Goal: Task Accomplishment & Management: Manage account settings

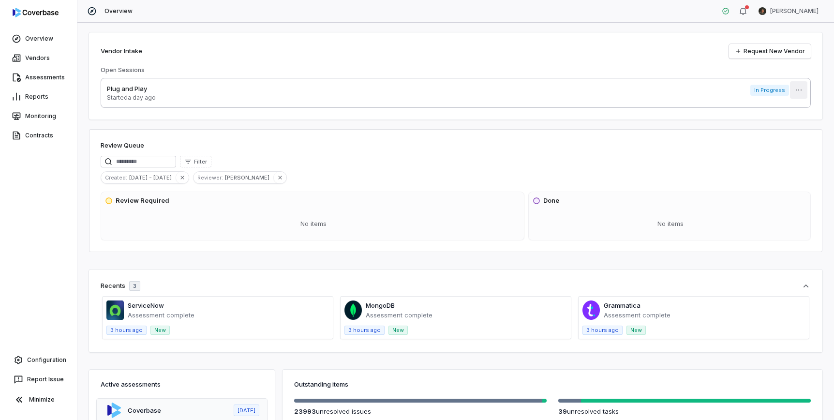
click at [800, 90] on html "Overview Vendors Assessments Reports Monitoring Contracts Configuration Report …" at bounding box center [417, 210] width 834 height 420
click at [789, 112] on div "Delete" at bounding box center [794, 111] width 62 height 15
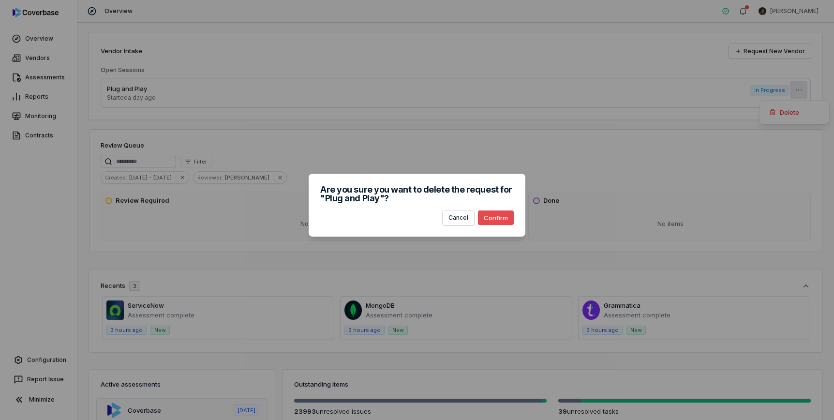
click at [503, 219] on button "Confirm" at bounding box center [496, 217] width 36 height 15
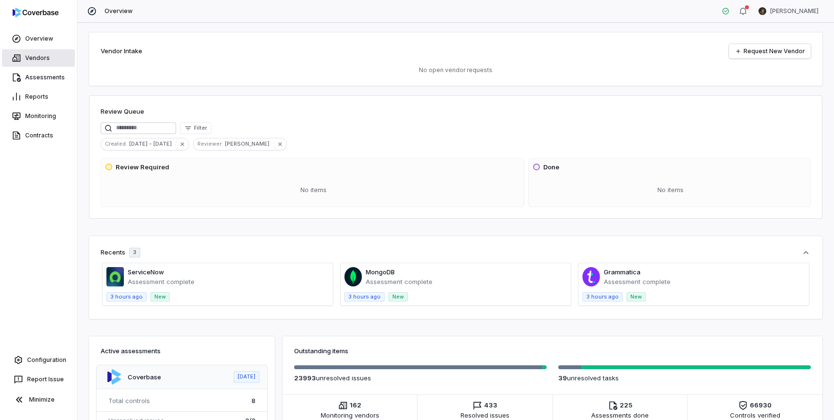
click at [40, 61] on link "Vendors" at bounding box center [38, 57] width 73 height 17
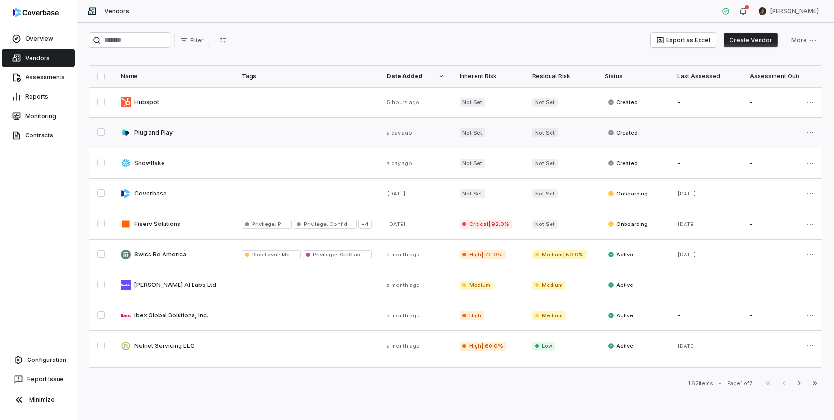
click at [270, 133] on link at bounding box center [306, 133] width 145 height 30
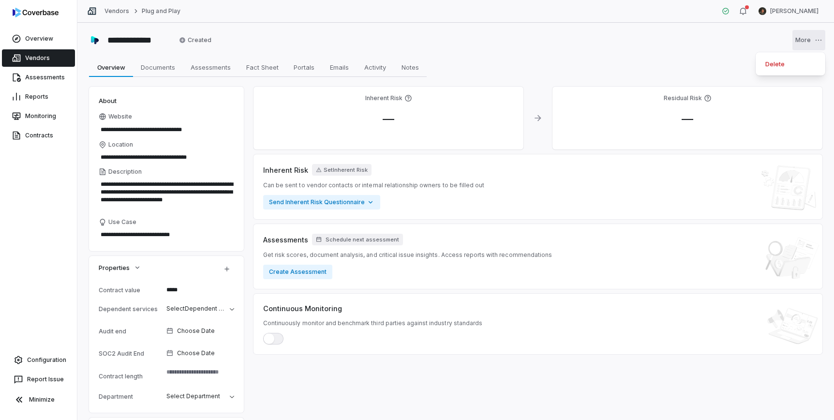
click at [819, 39] on html "**********" at bounding box center [417, 210] width 834 height 420
click at [778, 63] on div "Delete" at bounding box center [790, 63] width 62 height 15
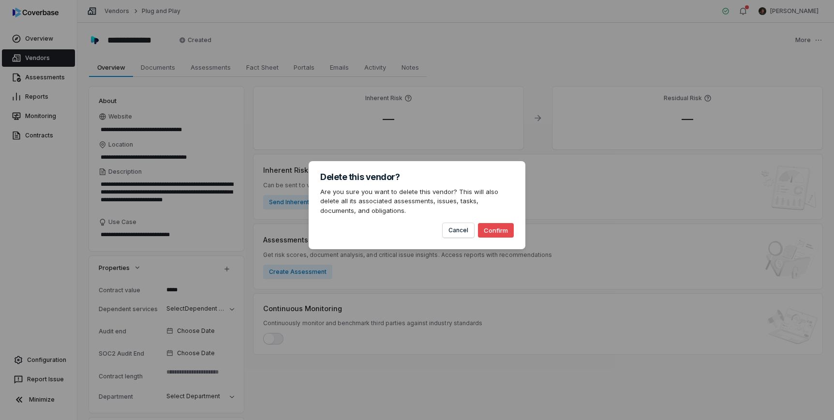
click at [501, 231] on button "Confirm" at bounding box center [496, 230] width 36 height 15
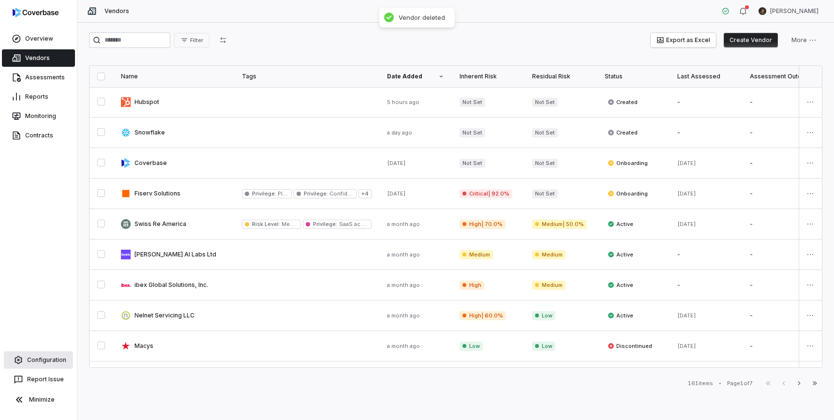
click at [51, 357] on link "Configuration" at bounding box center [38, 359] width 69 height 17
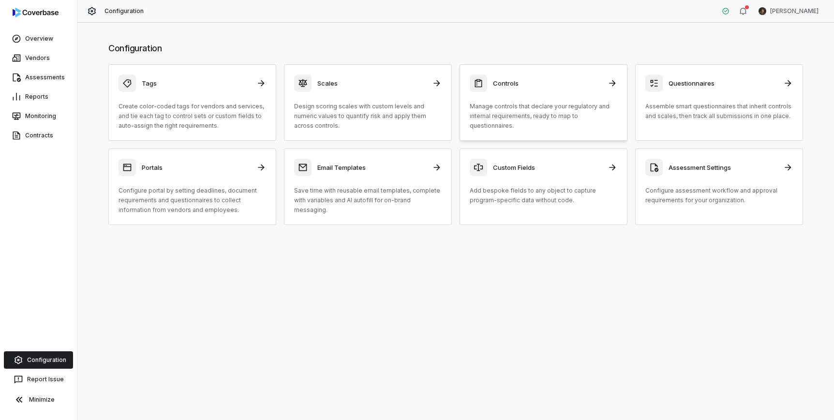
click at [556, 113] on p "Manage controls that declare your regulatory and internal requirements, ready t…" at bounding box center [543, 116] width 147 height 29
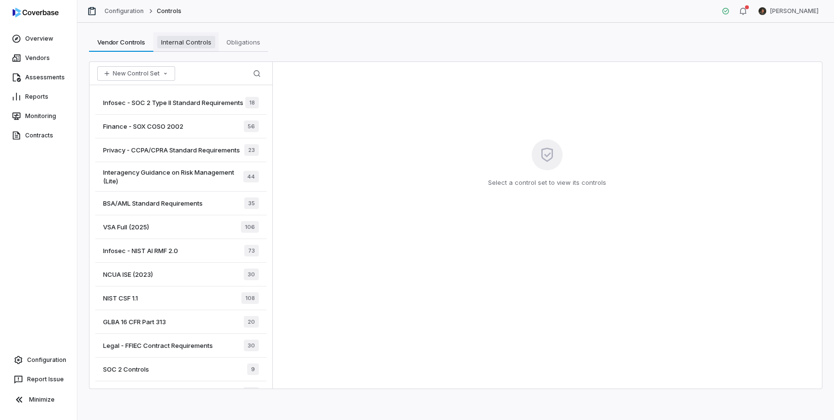
click at [188, 42] on span "Internal Controls" at bounding box center [186, 42] width 58 height 13
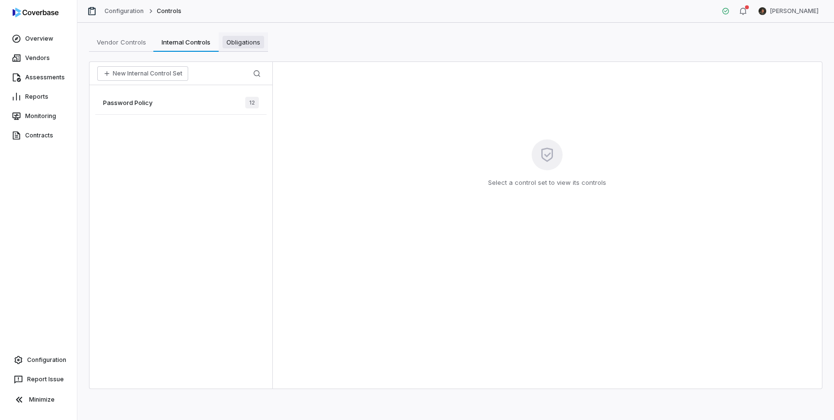
click at [247, 42] on span "Obligations" at bounding box center [243, 42] width 42 height 13
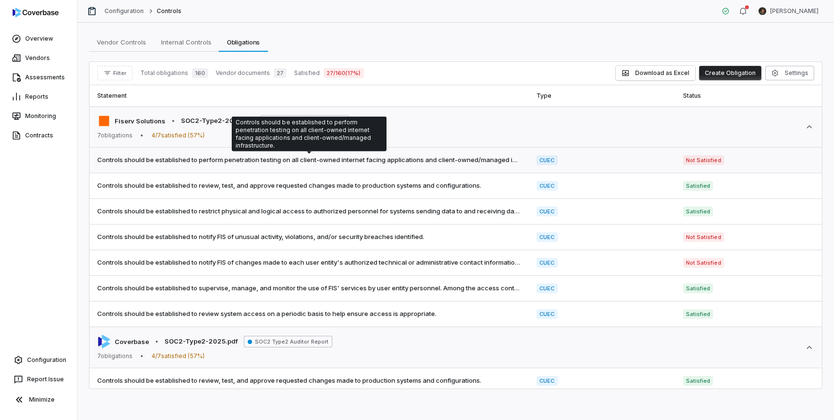
click at [361, 160] on span "Controls should be established to perform penetration testing on all client-own…" at bounding box center [309, 160] width 424 height 10
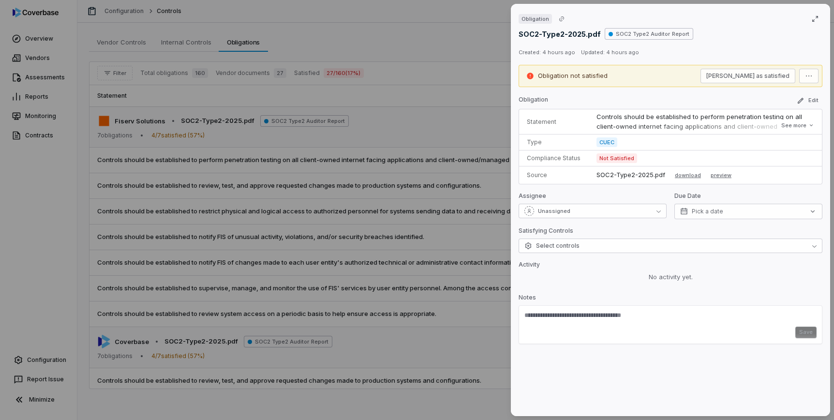
click at [361, 160] on div "Obligation SOC2-Type2-2025.pdf SOC2 Type2 Auditor Report Created: 4 hours ago U…" at bounding box center [417, 210] width 834 height 420
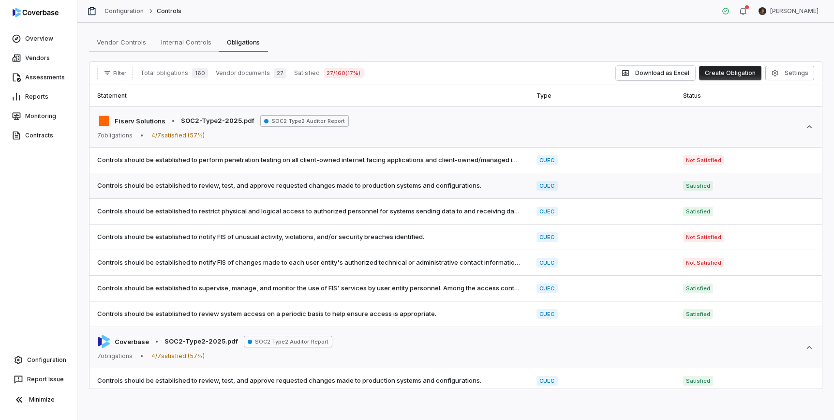
click at [354, 191] on td "Controls should be established to review, test, and approve requested changes m…" at bounding box center [308, 186] width 439 height 26
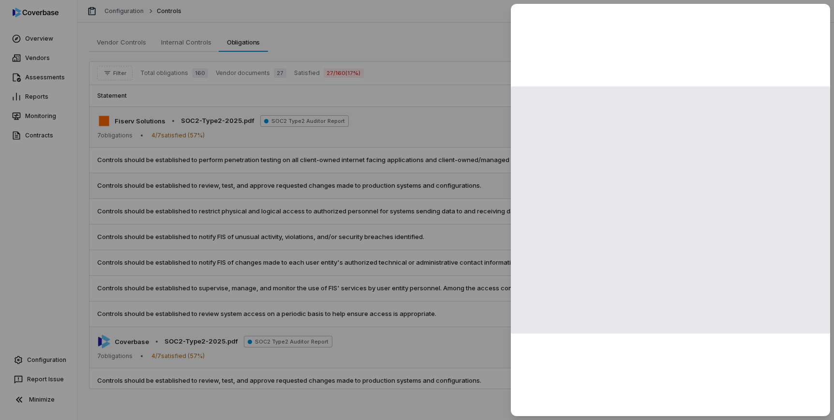
click at [354, 191] on div at bounding box center [417, 210] width 834 height 420
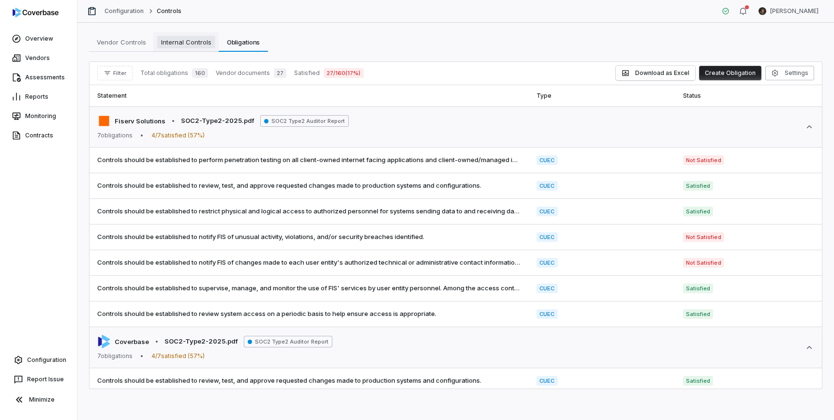
click at [201, 40] on span "Internal Controls" at bounding box center [186, 42] width 58 height 13
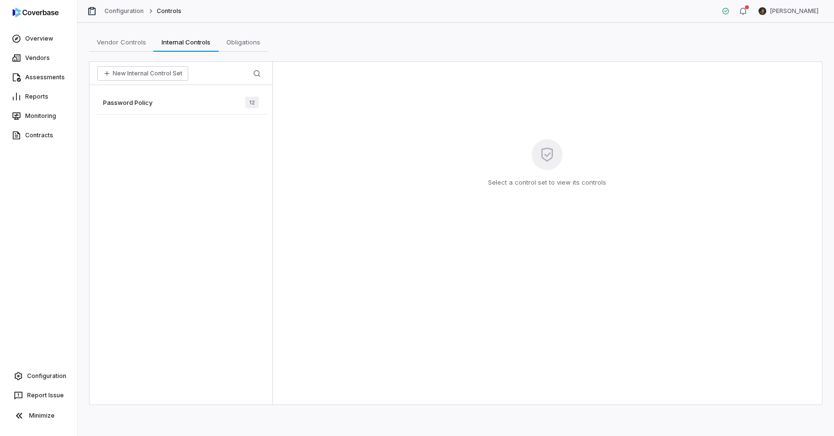
click at [188, 99] on div "Password Policy 12" at bounding box center [180, 103] width 171 height 24
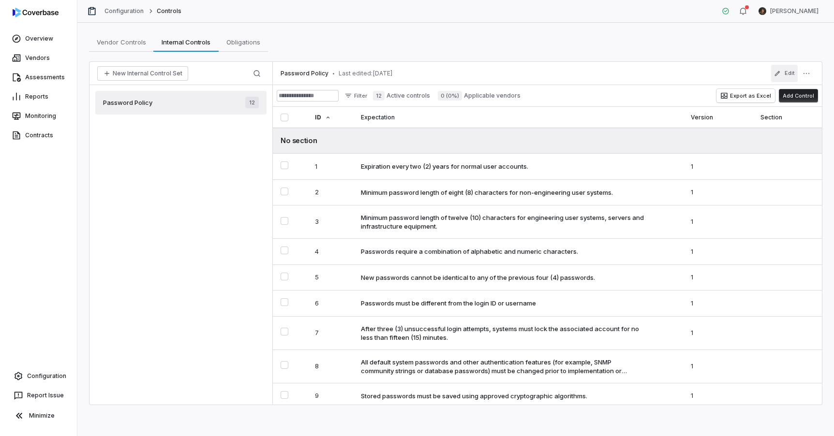
click at [776, 74] on icon "button" at bounding box center [777, 73] width 5 height 5
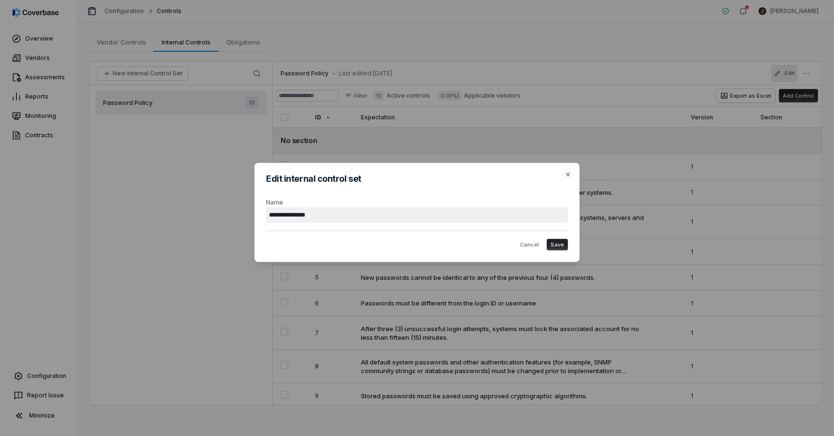
click at [338, 215] on input "**********" at bounding box center [417, 214] width 302 height 15
type input "*"
click at [567, 173] on icon "button" at bounding box center [568, 175] width 8 height 8
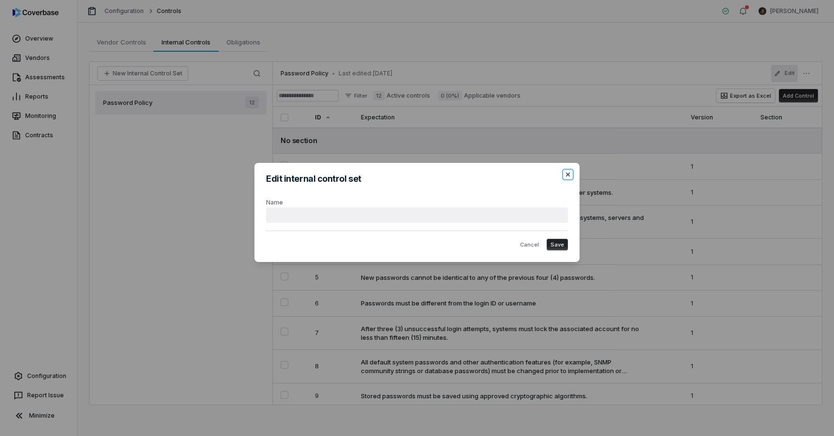
type input "**********"
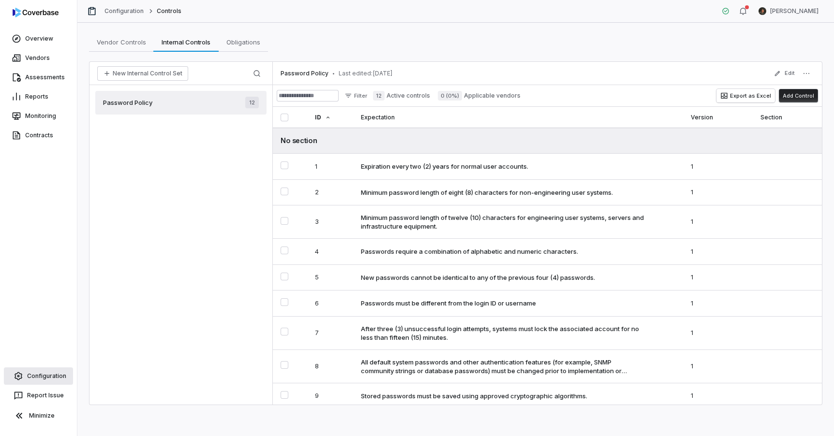
click at [40, 372] on link "Configuration" at bounding box center [38, 376] width 69 height 17
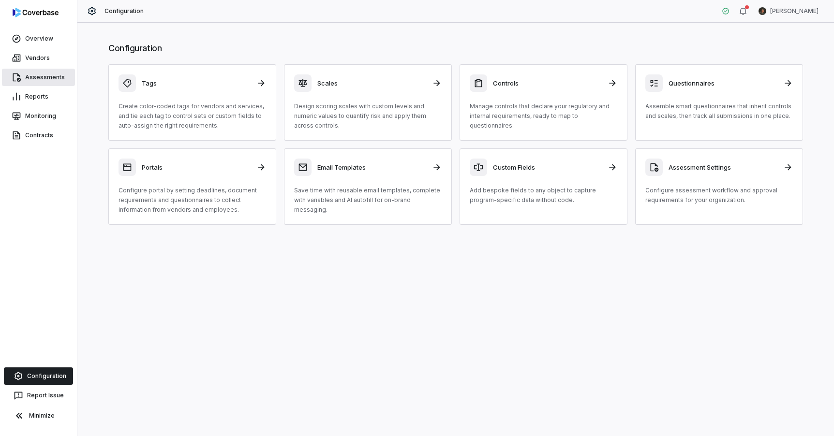
click at [40, 76] on link "Assessments" at bounding box center [38, 77] width 73 height 17
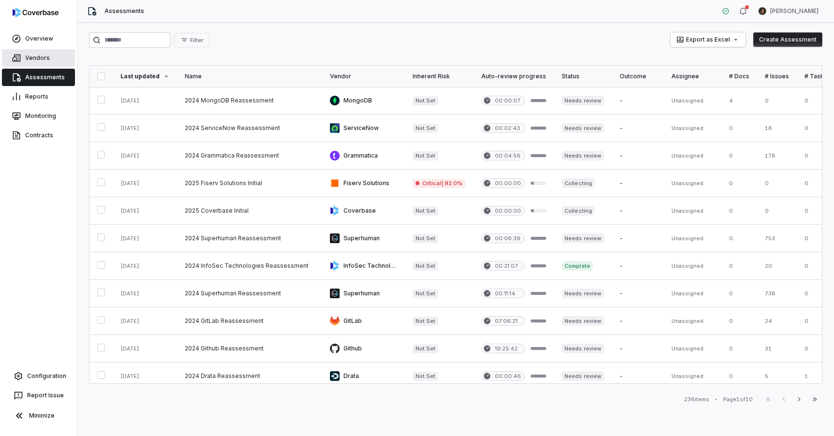
click at [38, 54] on link "Vendors" at bounding box center [38, 57] width 73 height 17
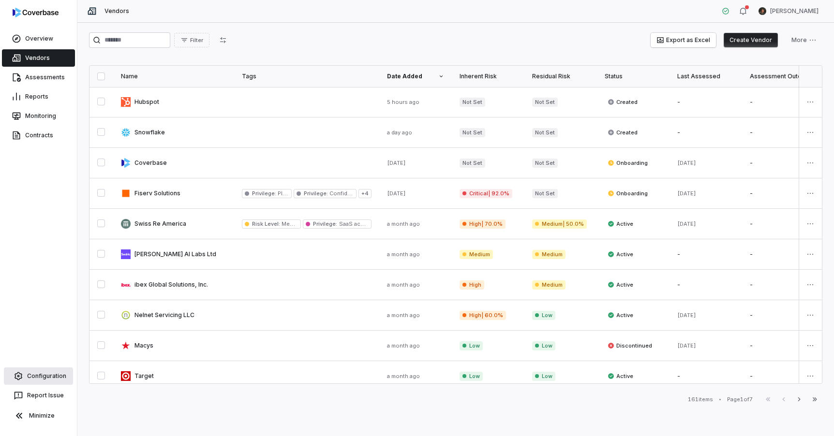
click at [44, 376] on link "Configuration" at bounding box center [38, 376] width 69 height 17
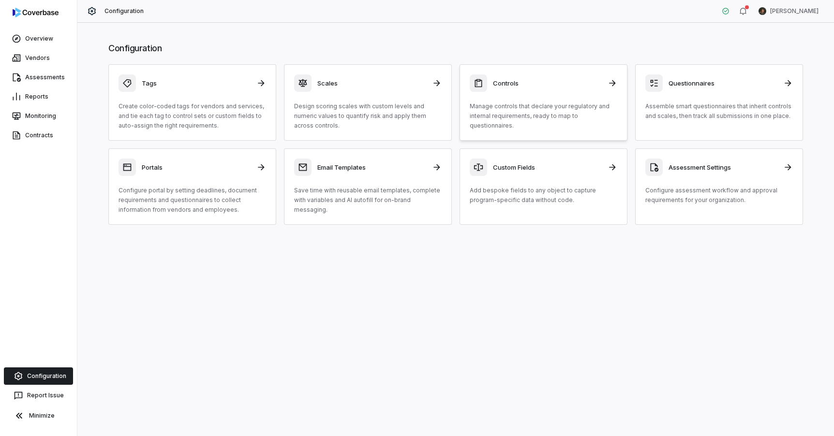
click at [564, 104] on p "Manage controls that declare your regulatory and internal requirements, ready t…" at bounding box center [543, 116] width 147 height 29
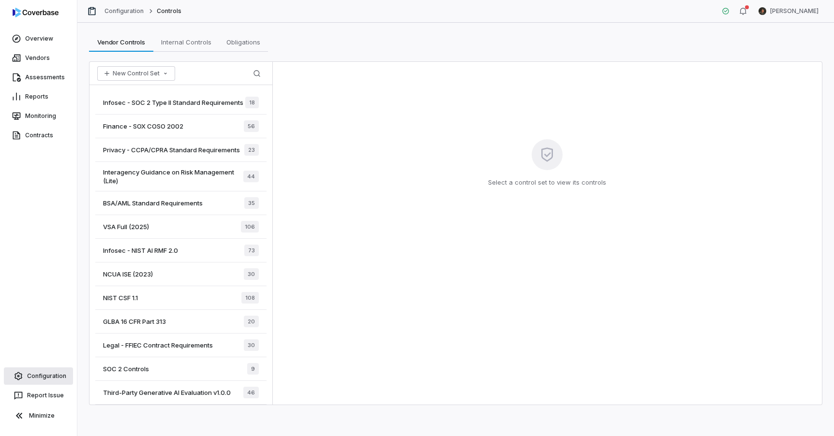
click at [35, 374] on link "Configuration" at bounding box center [38, 376] width 69 height 17
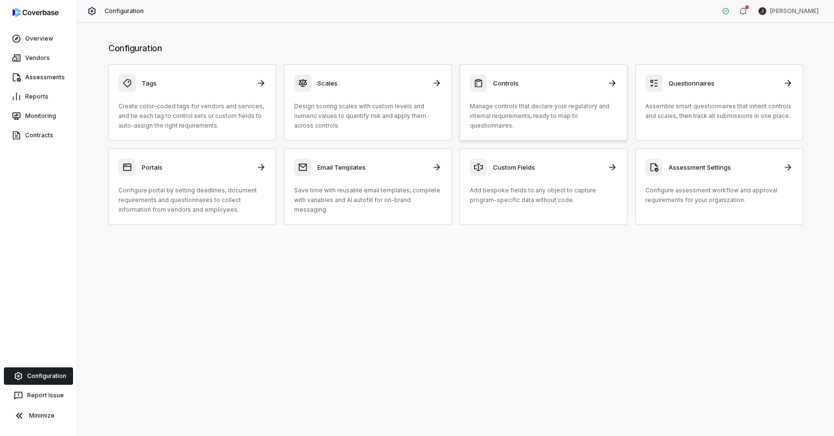
click at [554, 94] on div "Controls Manage controls that declare your regulatory and internal requirements…" at bounding box center [543, 102] width 147 height 56
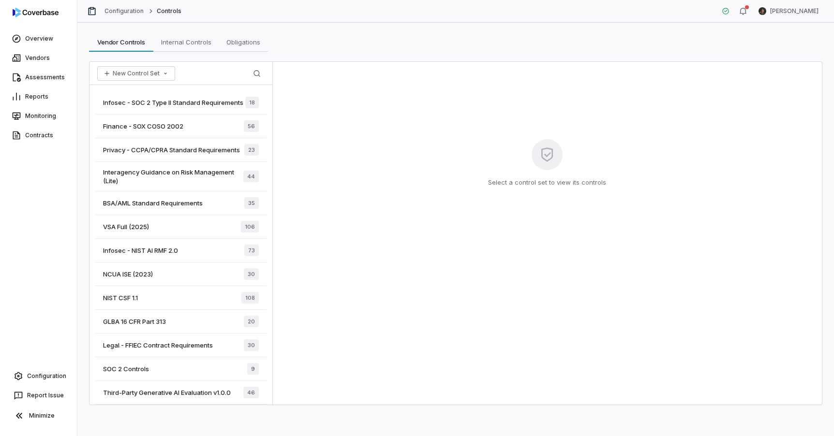
click at [156, 102] on span "Infosec - SOC 2 Type II Standard Requirements" at bounding box center [173, 102] width 140 height 9
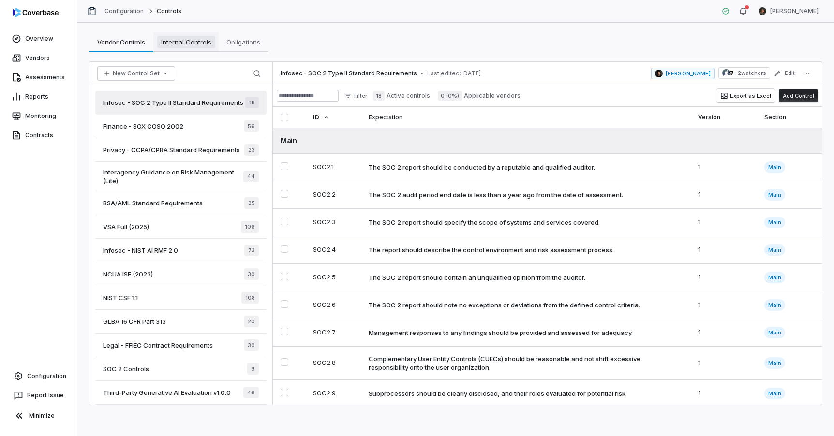
click at [187, 47] on span "Internal Controls" at bounding box center [186, 42] width 58 height 13
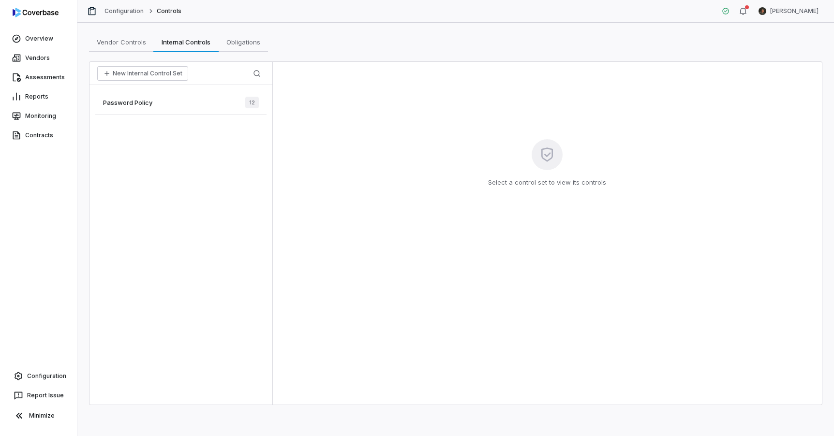
click at [195, 100] on div "Password Policy 12" at bounding box center [180, 103] width 171 height 24
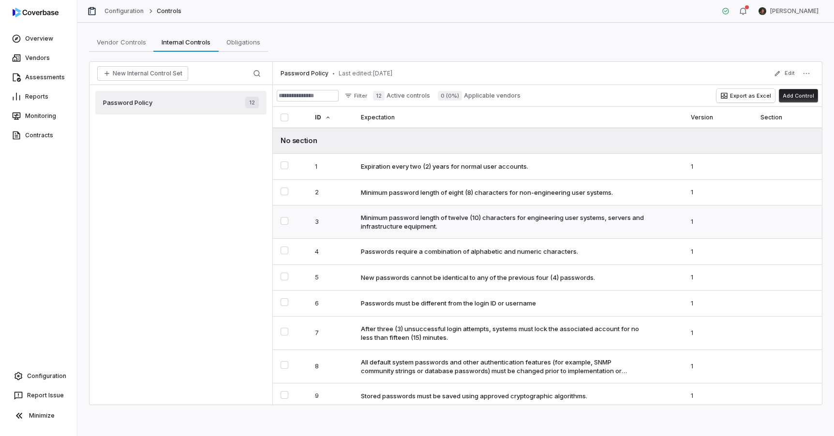
click at [490, 223] on div "Minimum password length of twelve (10) characters for engineering user systems,…" at bounding box center [502, 221] width 283 height 17
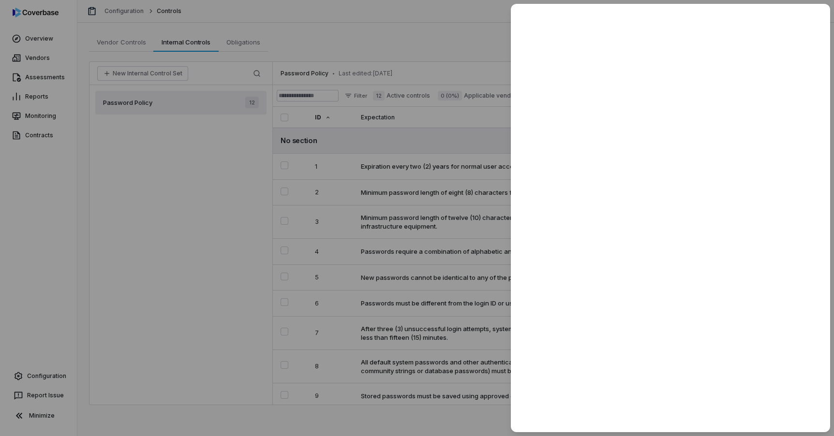
click at [454, 257] on div at bounding box center [417, 218] width 834 height 436
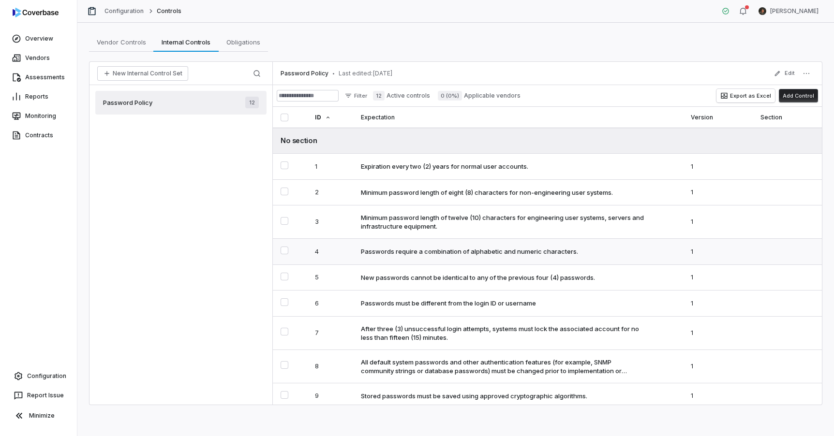
click at [440, 252] on div "Passwords require a combination of alphabetic and numeric characters." at bounding box center [469, 251] width 217 height 9
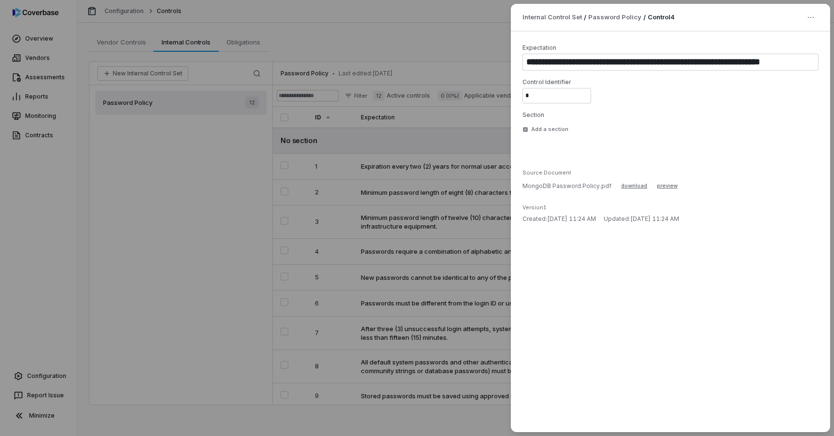
click at [440, 275] on div "**********" at bounding box center [417, 218] width 834 height 436
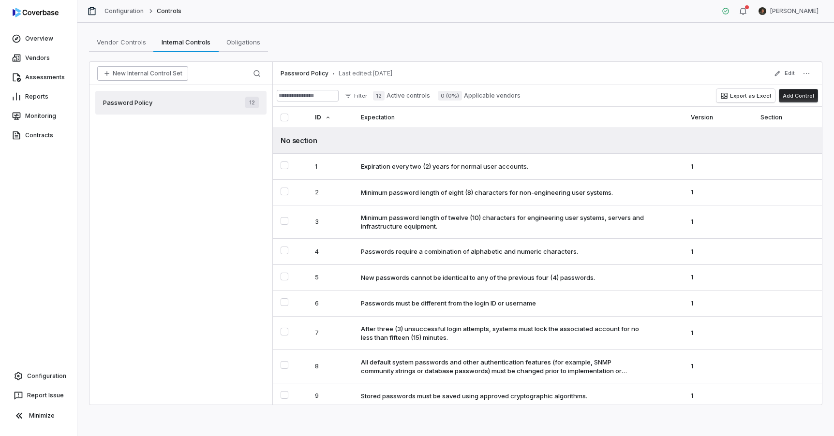
click at [147, 74] on button "New Internal Control Set" at bounding box center [142, 73] width 91 height 15
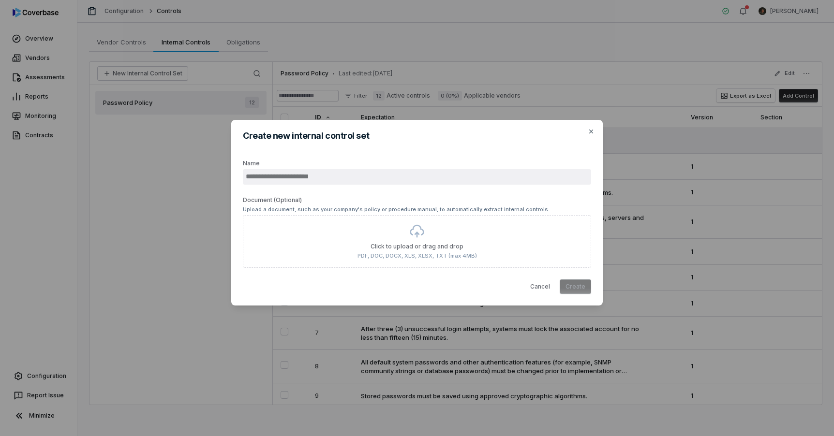
click at [676, 227] on div "Create new internal control set Name Document (Optional) Upload a document, suc…" at bounding box center [417, 217] width 834 height 227
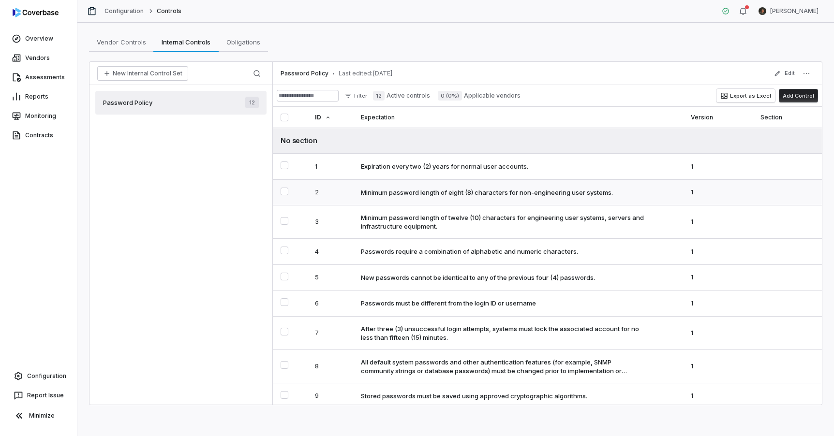
click at [503, 196] on div "Minimum password length of eight (8) characters for non-engineering user system…" at bounding box center [487, 192] width 252 height 9
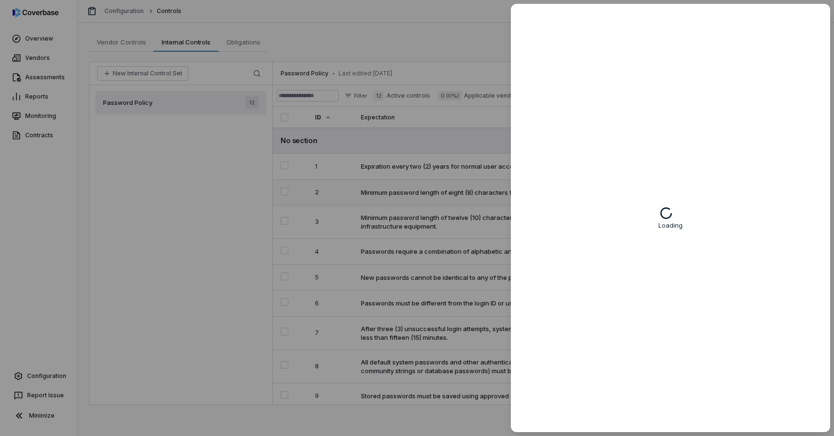
type textarea "*"
click at [466, 200] on div at bounding box center [417, 218] width 834 height 436
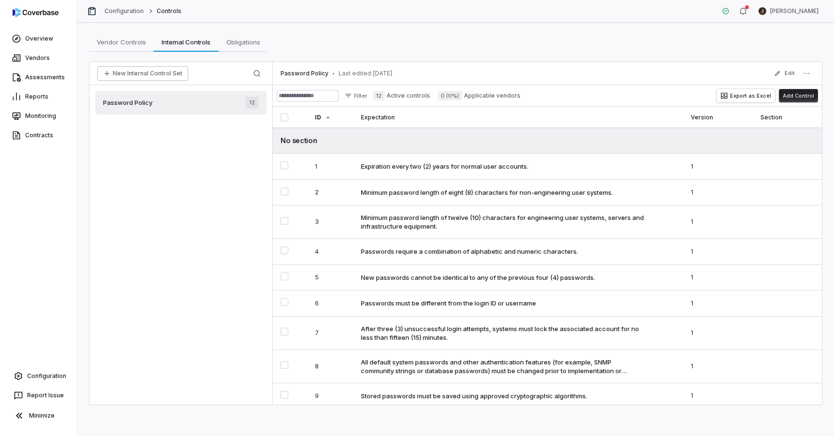
click at [176, 75] on button "New Internal Control Set" at bounding box center [142, 73] width 91 height 15
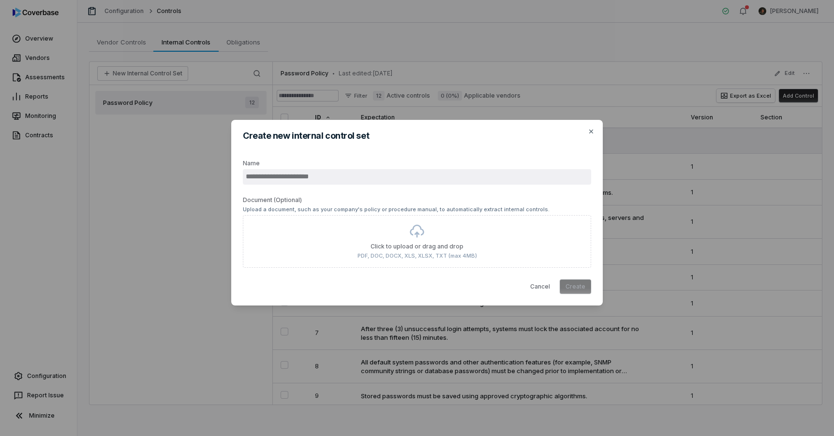
click at [275, 179] on input "Name" at bounding box center [417, 176] width 348 height 15
click at [376, 39] on div "Create new internal control set Name Document (Optional) Upload a document, suc…" at bounding box center [417, 218] width 834 height 436
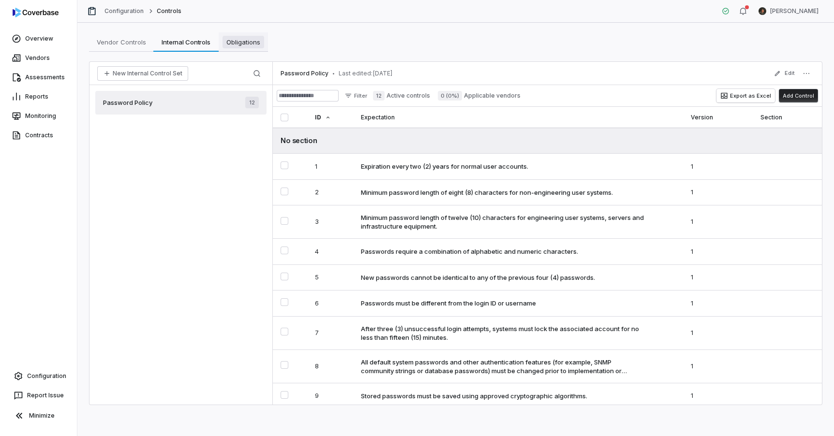
click at [247, 48] on span "Obligations" at bounding box center [243, 42] width 42 height 13
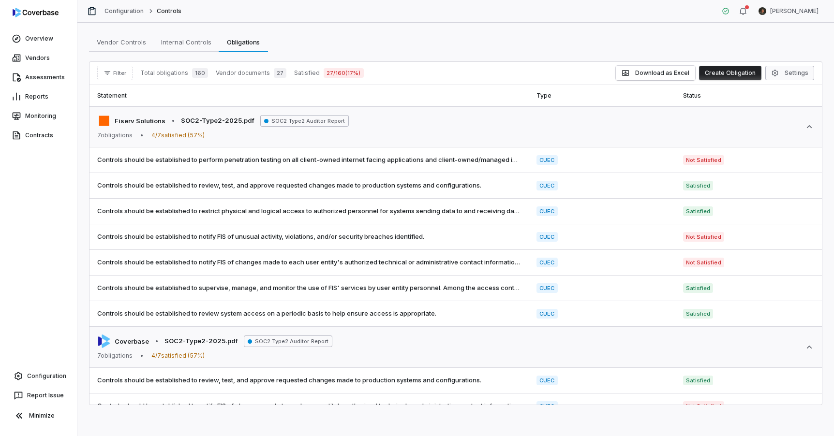
click at [778, 75] on icon "button" at bounding box center [775, 73] width 8 height 8
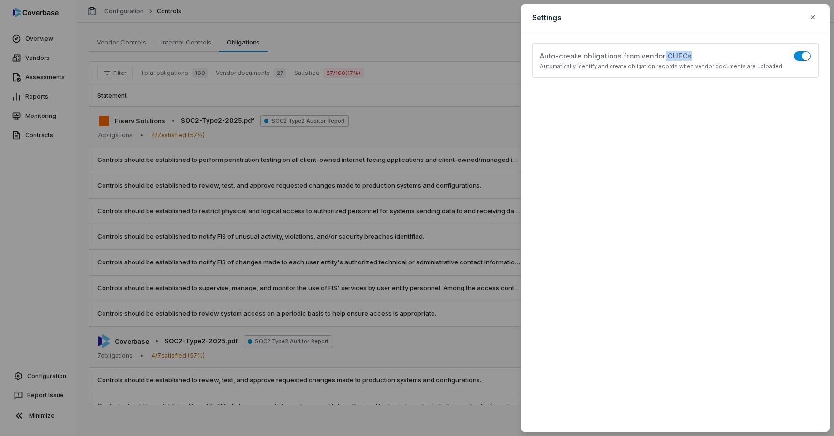
drag, startPoint x: 661, startPoint y: 54, endPoint x: 687, endPoint y: 54, distance: 26.1
click at [687, 54] on div "Auto-create obligations from vendor CUECs" at bounding box center [675, 56] width 271 height 10
drag, startPoint x: 535, startPoint y: 16, endPoint x: 560, endPoint y: 16, distance: 25.1
click at [560, 16] on div "Settings Configure obligations display and filtering options" at bounding box center [674, 18] width 309 height 28
click at [661, 57] on label "Auto-create obligations from vendor CUECs" at bounding box center [616, 56] width 152 height 10
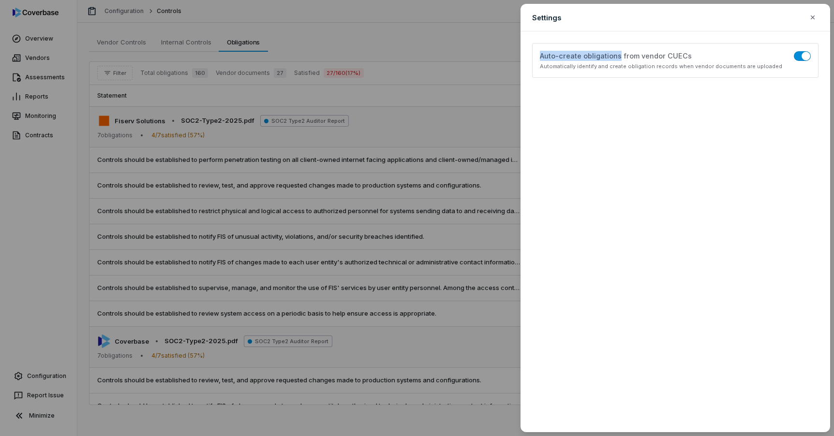
drag, startPoint x: 539, startPoint y: 56, endPoint x: 618, endPoint y: 59, distance: 79.3
click at [618, 59] on div "Auto-create obligations from vendor CUECs Automatically identify and create obl…" at bounding box center [675, 60] width 286 height 35
click at [483, 130] on div "Settings Configure obligations display and filtering options Auto-create obliga…" at bounding box center [417, 218] width 834 height 436
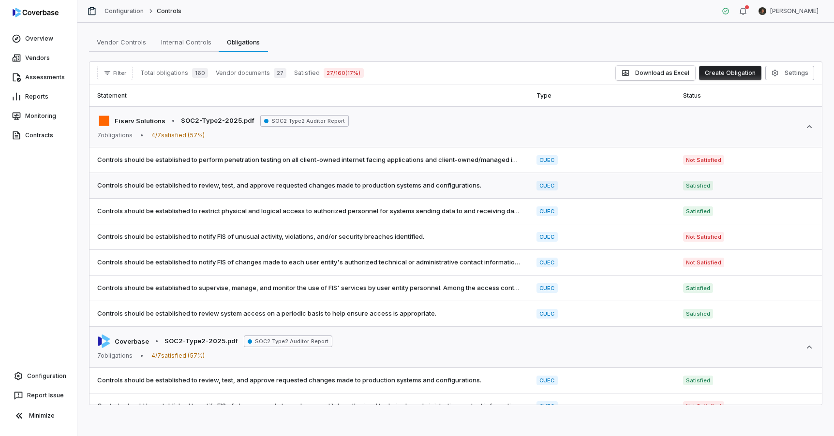
click at [468, 190] on span "Controls should be established to review, test, and approve requested changes m…" at bounding box center [309, 186] width 424 height 10
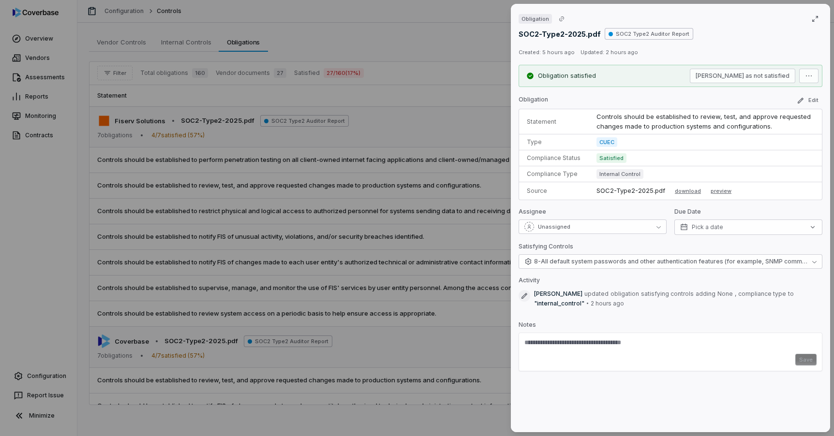
click at [176, 38] on div "Obligation SOC2-Type2-2025.pdf SOC2 Type2 Auditor Report Created: 5 hours ago U…" at bounding box center [417, 218] width 834 height 436
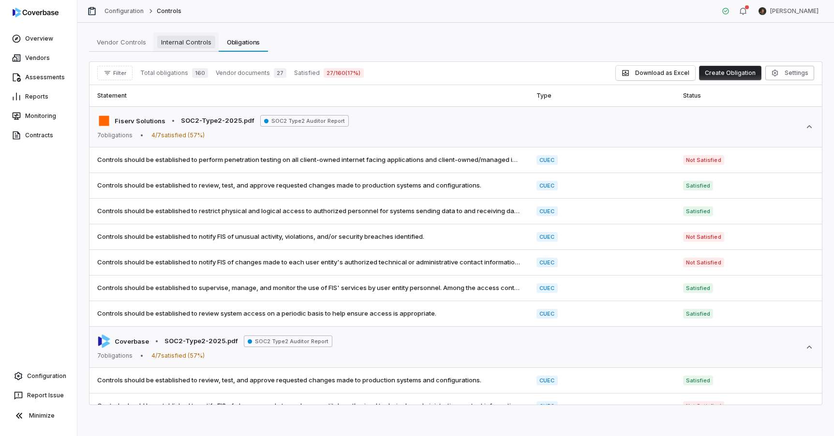
click at [178, 45] on span "Internal Controls" at bounding box center [186, 42] width 58 height 13
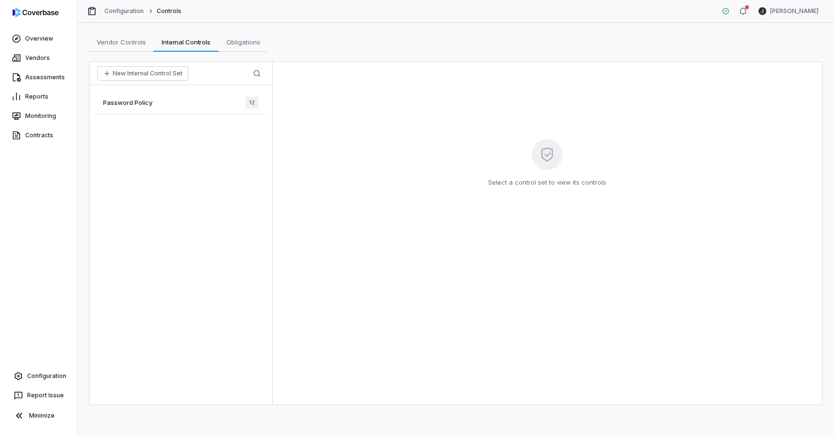
click at [157, 105] on div "Password Policy 12" at bounding box center [180, 103] width 171 height 24
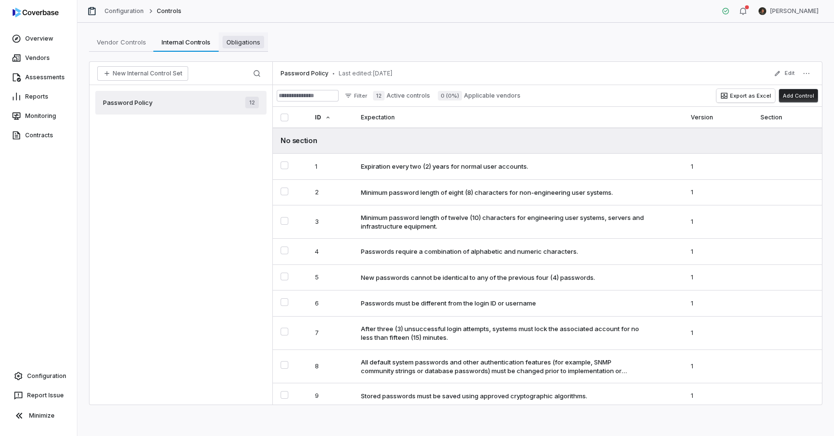
click at [253, 38] on span "Obligations" at bounding box center [243, 42] width 42 height 13
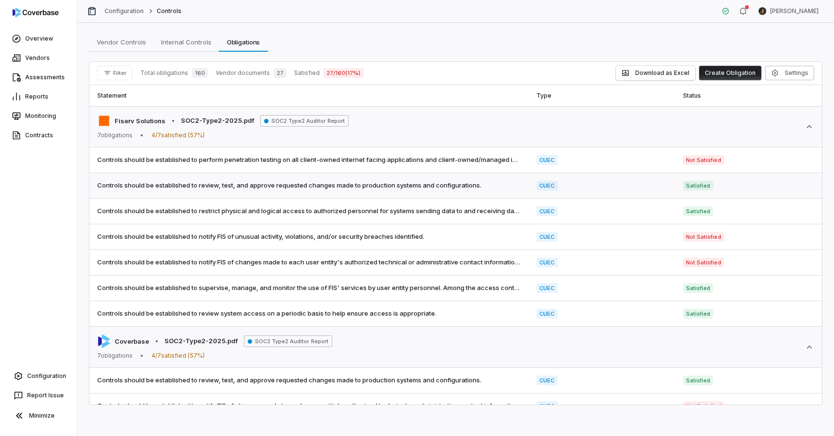
click at [395, 185] on span "Controls should be established to review, test, and approve requested changes m…" at bounding box center [309, 186] width 424 height 10
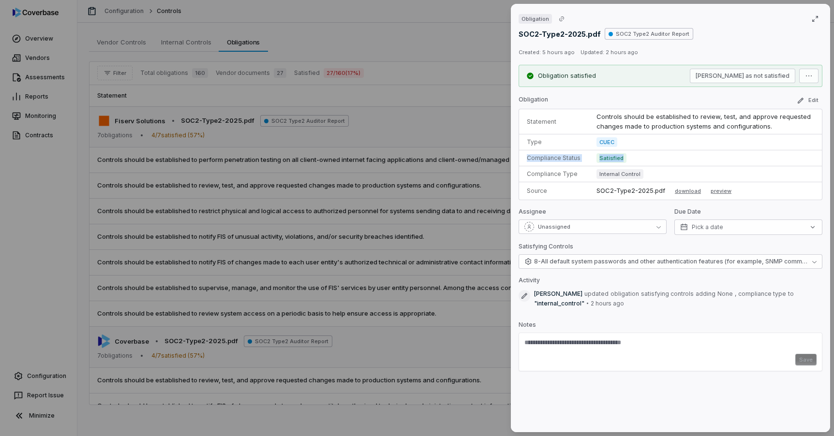
drag, startPoint x: 527, startPoint y: 158, endPoint x: 637, endPoint y: 157, distance: 109.8
click at [637, 157] on tr "Compliance Status Satisfied" at bounding box center [670, 158] width 303 height 16
click at [397, 142] on div "Obligation SOC2-Type2-2025.pdf SOC2 Type2 Auditor Report Created: 5 hours ago U…" at bounding box center [417, 218] width 834 height 436
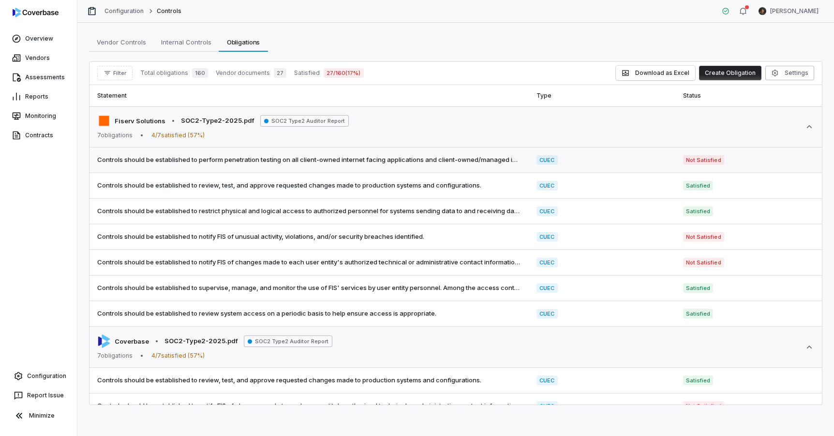
click at [372, 163] on span "Controls should be established to perform penetration testing on all client-own…" at bounding box center [309, 160] width 424 height 10
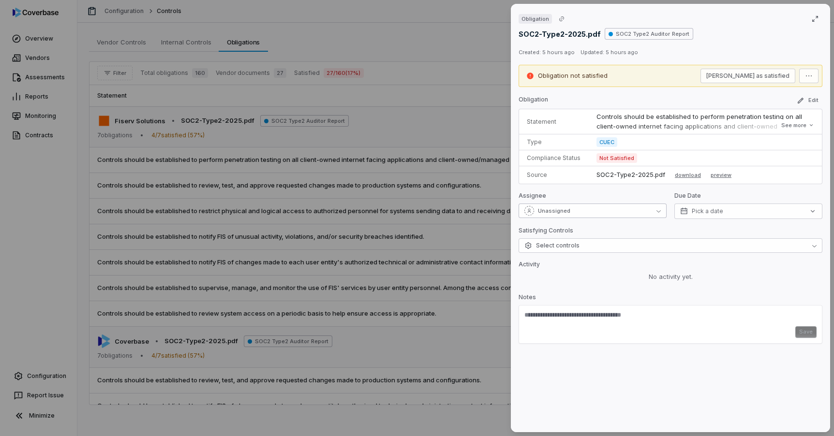
click at [608, 212] on button "Unassigned" at bounding box center [592, 211] width 148 height 15
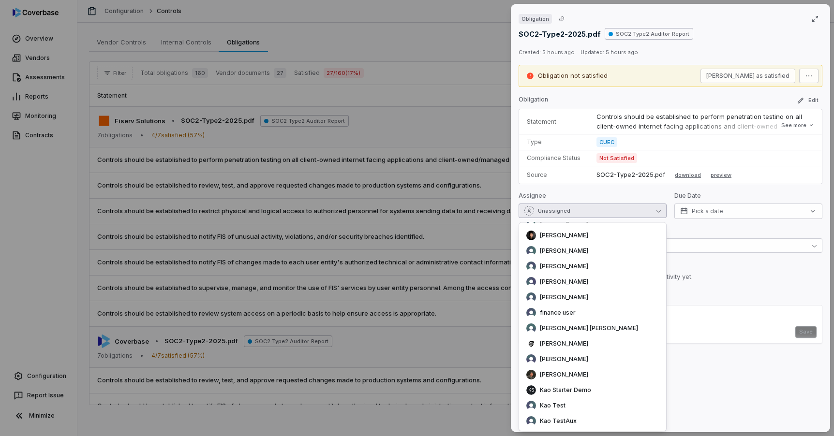
scroll to position [144, 0]
click at [745, 226] on div "Obligation Edit Statement Controls should be established to perform penetration…" at bounding box center [670, 174] width 304 height 159
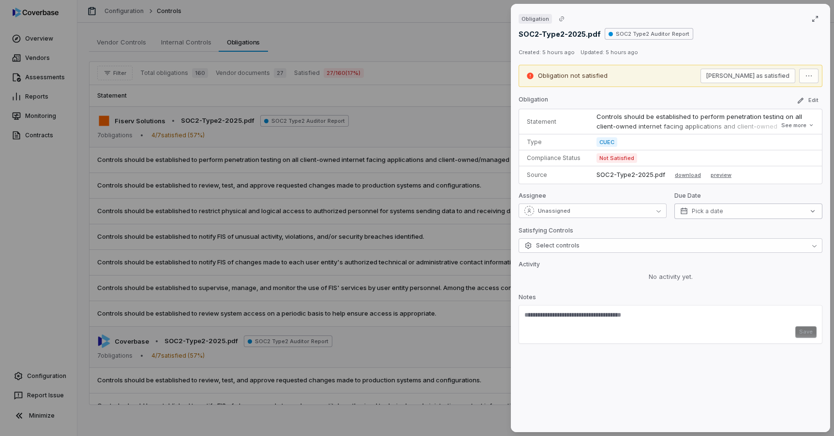
click at [736, 213] on button "Pick a date" at bounding box center [748, 211] width 148 height 15
click at [594, 266] on p "Activity" at bounding box center [670, 267] width 304 height 12
click at [590, 248] on button "Select controls" at bounding box center [670, 245] width 304 height 15
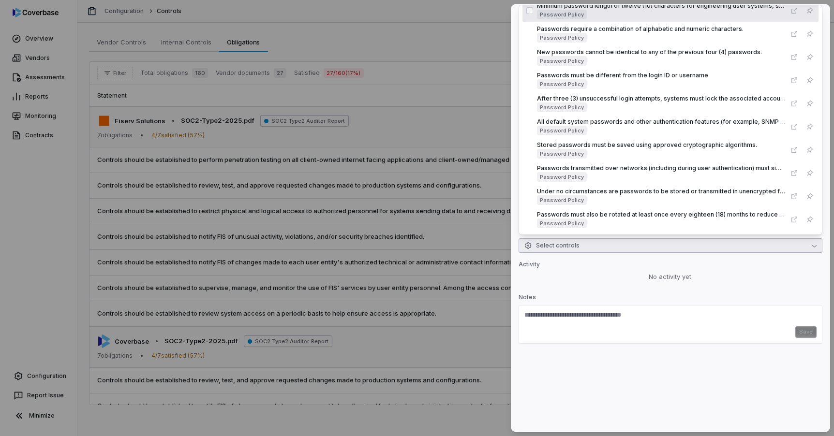
scroll to position [75, 0]
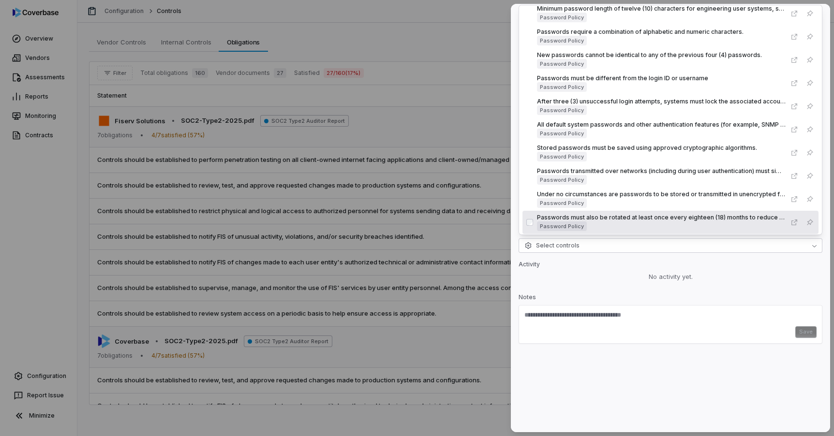
click at [612, 331] on div "Save" at bounding box center [670, 332] width 292 height 12
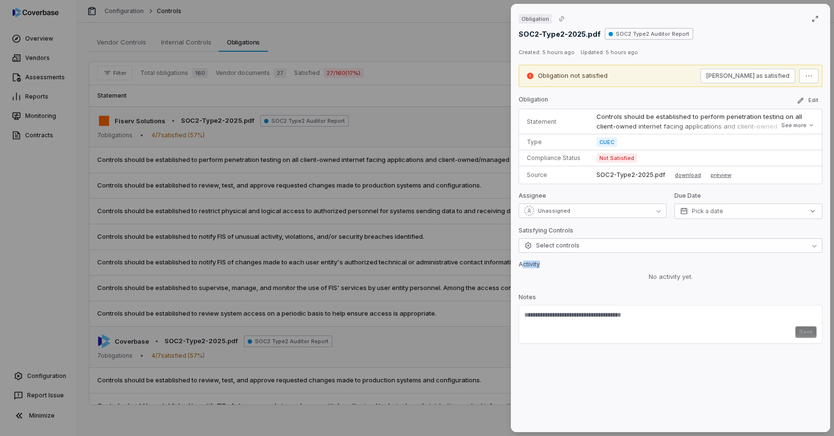
drag, startPoint x: 522, startPoint y: 265, endPoint x: 542, endPoint y: 265, distance: 20.3
click at [542, 265] on p "Activity" at bounding box center [670, 267] width 304 height 12
drag, startPoint x: 520, startPoint y: 298, endPoint x: 536, endPoint y: 298, distance: 16.0
click at [536, 298] on p "Notes" at bounding box center [670, 300] width 304 height 12
click at [557, 320] on textarea at bounding box center [670, 318] width 292 height 15
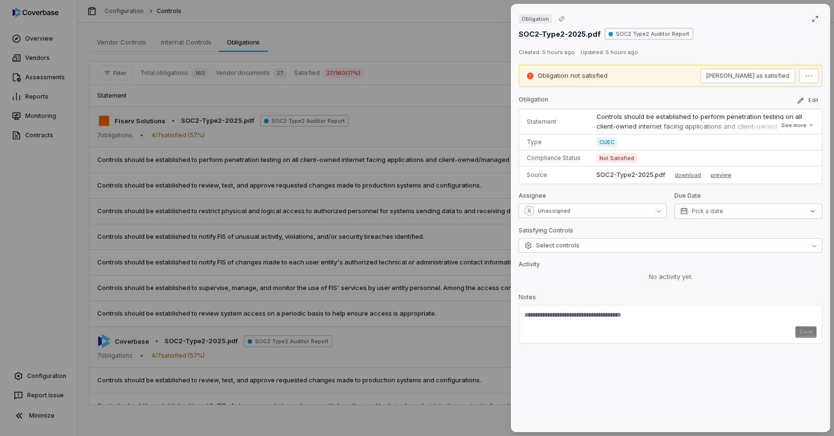
click at [196, 39] on div "Obligation SOC2-Type2-2025.pdf SOC2 Type2 Auditor Report Created: 5 hours ago U…" at bounding box center [417, 218] width 834 height 436
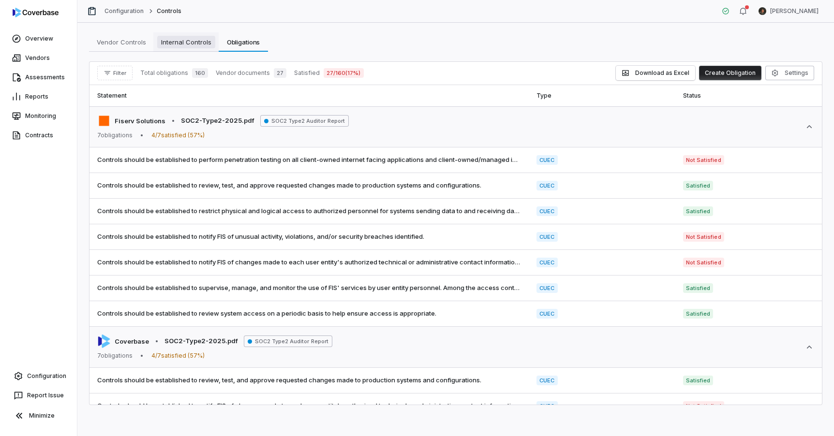
click at [193, 43] on span "Internal Controls" at bounding box center [186, 42] width 58 height 13
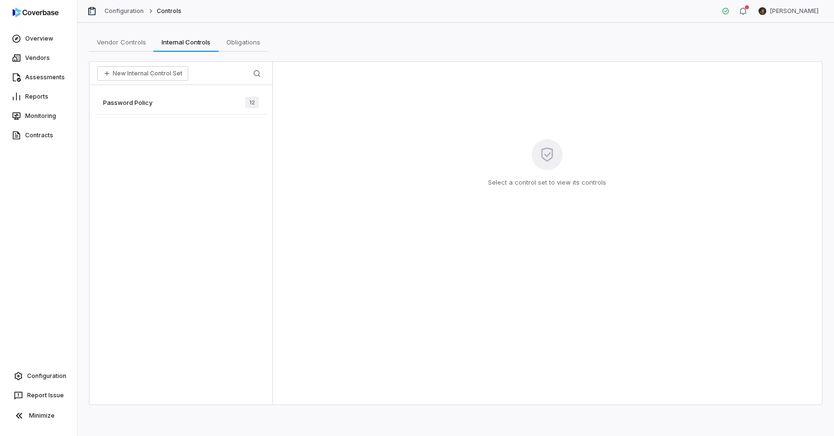
click at [214, 103] on div "Password Policy 12" at bounding box center [180, 103] width 171 height 24
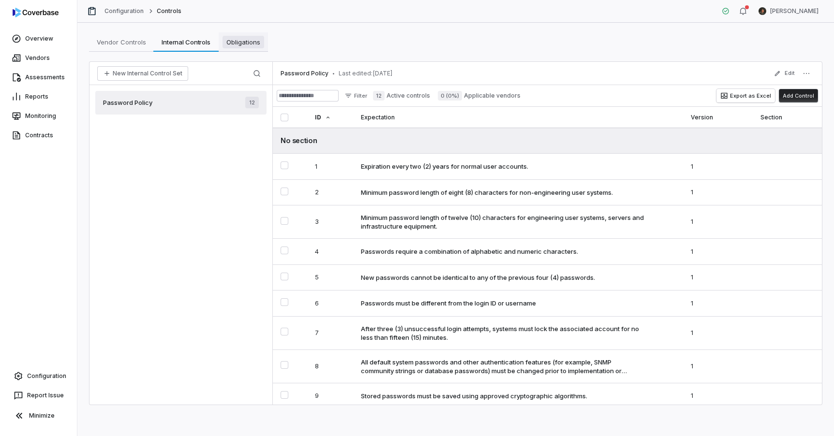
click at [242, 42] on span "Obligations" at bounding box center [243, 42] width 42 height 13
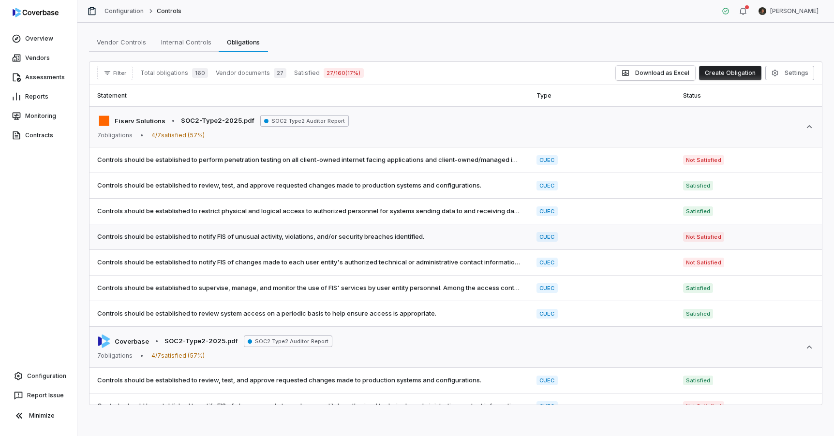
click at [265, 237] on span "Controls should be established to notify FIS of unusual activity, violations, a…" at bounding box center [309, 237] width 424 height 10
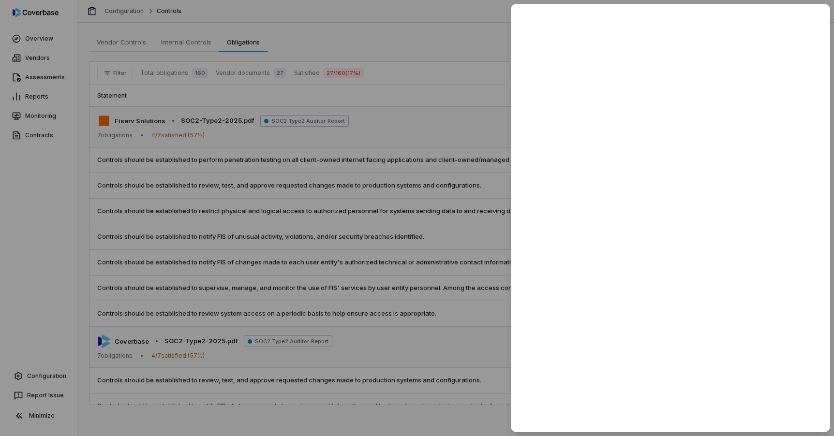
click at [366, 107] on div at bounding box center [417, 218] width 834 height 436
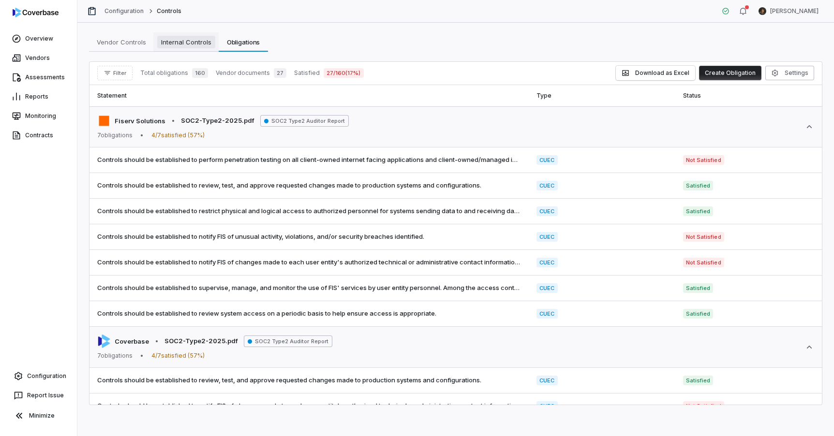
click at [194, 45] on span "Internal Controls" at bounding box center [186, 42] width 58 height 13
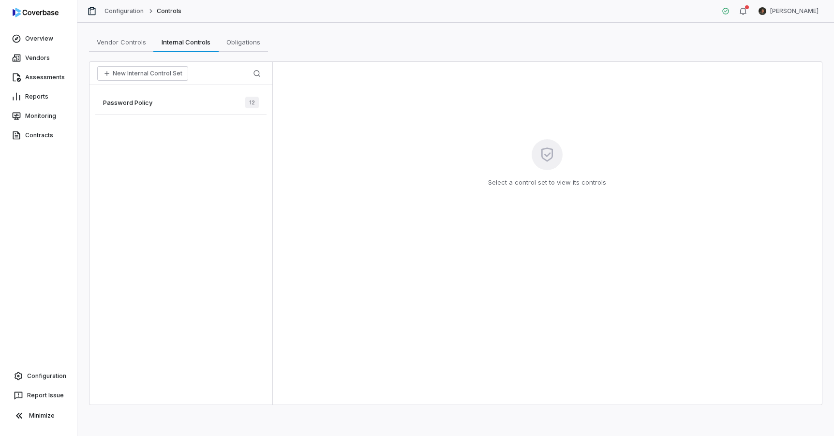
click at [186, 107] on div "Password Policy 12" at bounding box center [180, 103] width 171 height 24
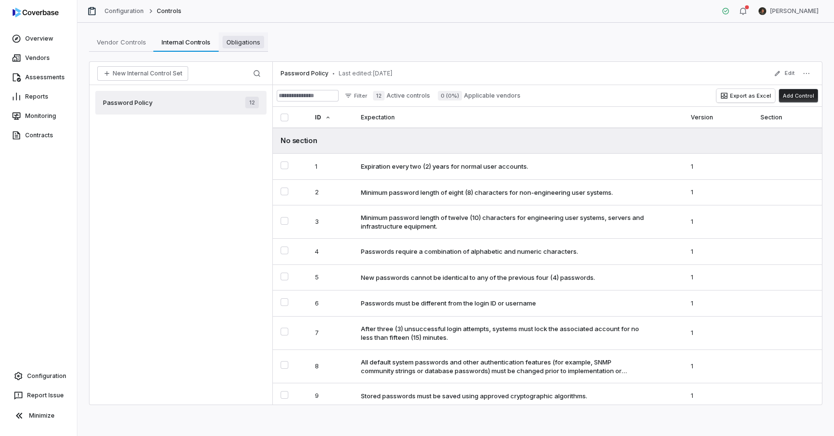
click at [235, 47] on span "Obligations" at bounding box center [243, 42] width 42 height 13
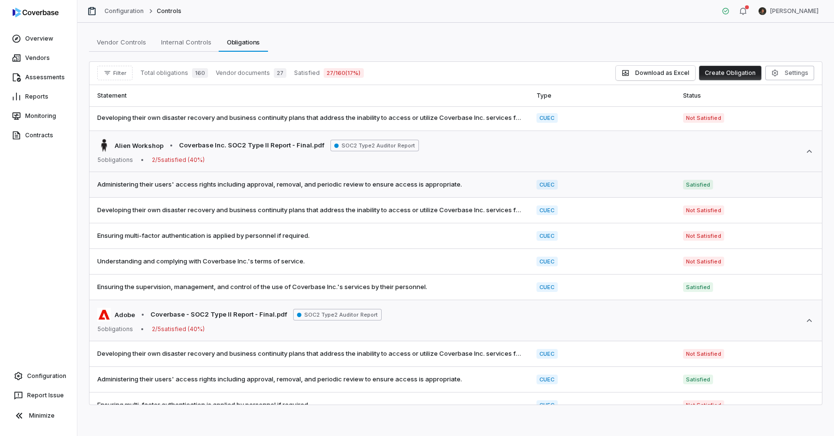
scroll to position [599, 0]
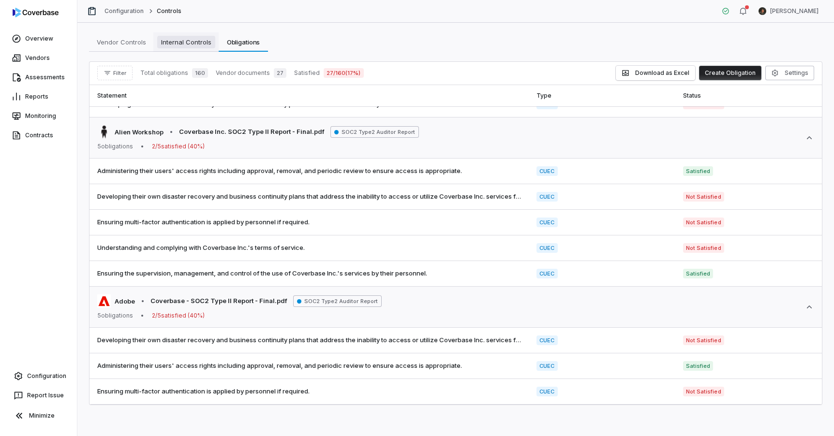
click at [181, 44] on span "Internal Controls" at bounding box center [186, 42] width 58 height 13
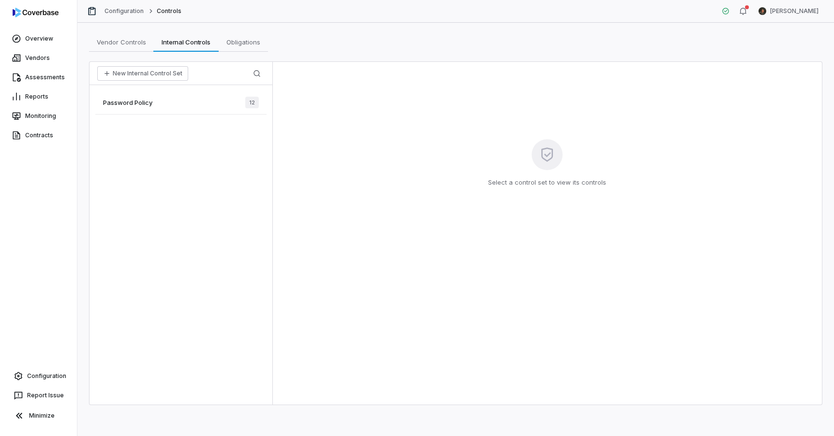
click at [207, 101] on div "Password Policy 12" at bounding box center [180, 103] width 171 height 24
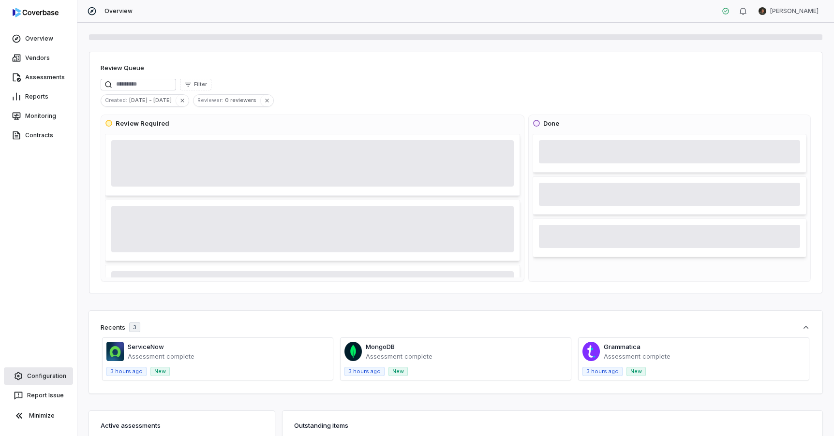
click at [45, 383] on link "Configuration" at bounding box center [38, 376] width 69 height 17
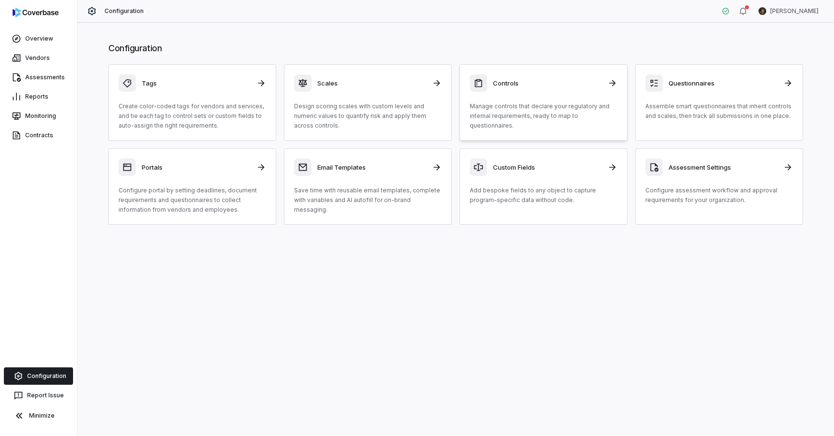
click at [531, 108] on p "Manage controls that declare your regulatory and internal requirements, ready t…" at bounding box center [543, 116] width 147 height 29
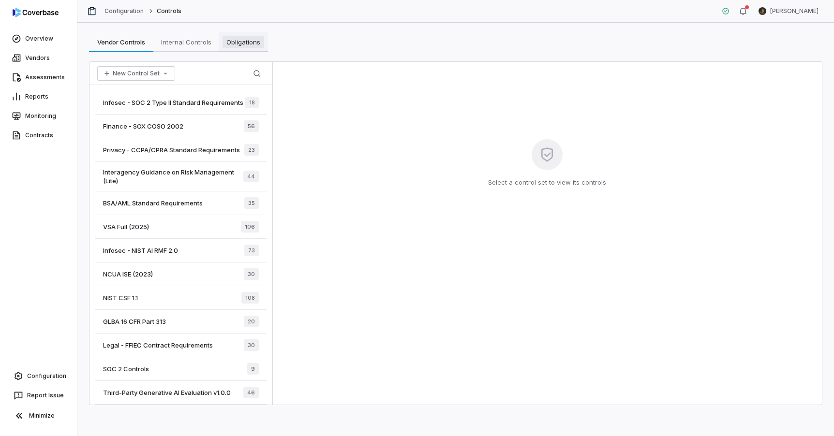
click at [241, 40] on span "Obligations" at bounding box center [243, 42] width 42 height 13
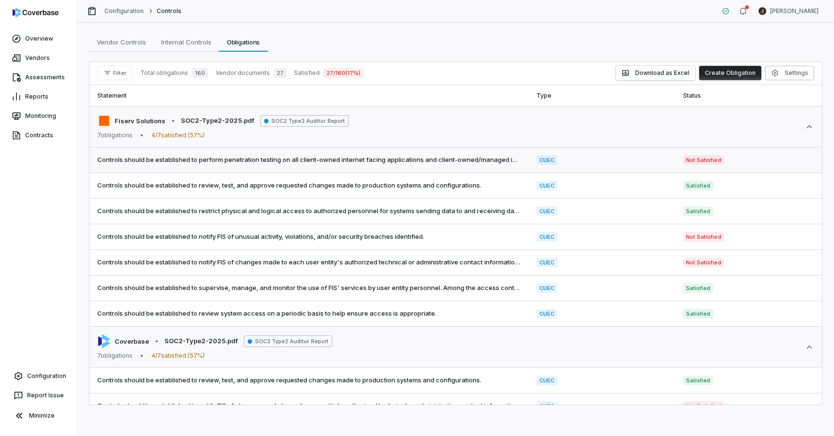
click at [294, 154] on td "Controls should be established to perform penetration testing on all client-own…" at bounding box center [308, 160] width 439 height 26
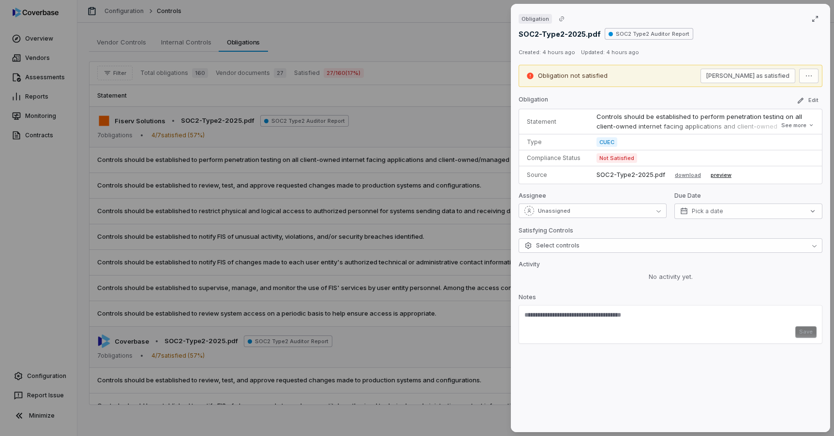
click at [710, 175] on button "preview" at bounding box center [720, 175] width 21 height 12
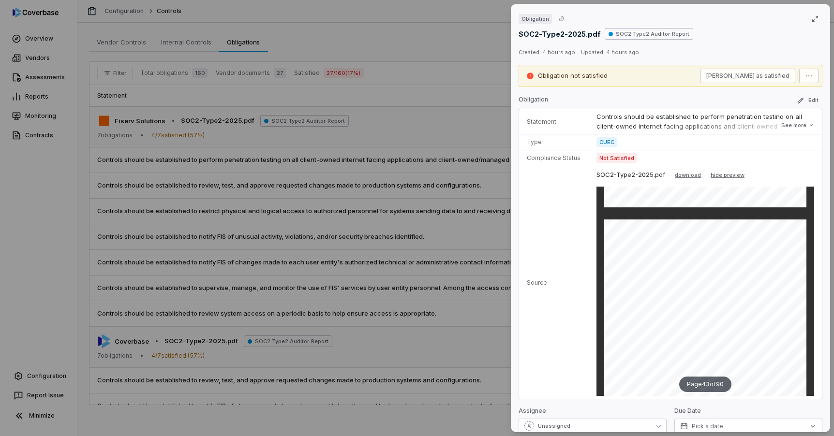
scroll to position [11460, 0]
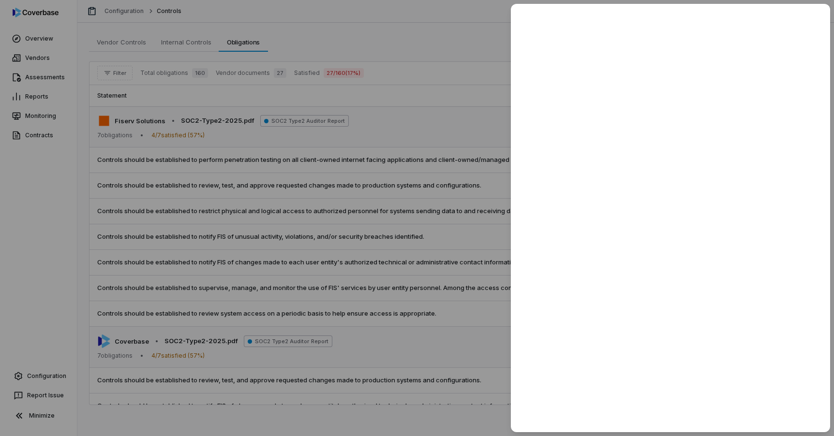
click at [438, 116] on div at bounding box center [417, 218] width 834 height 436
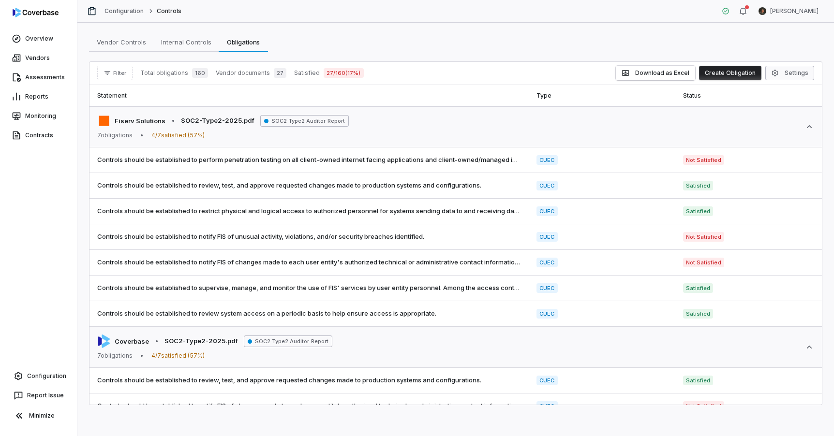
click at [779, 73] on icon "button" at bounding box center [775, 73] width 8 height 8
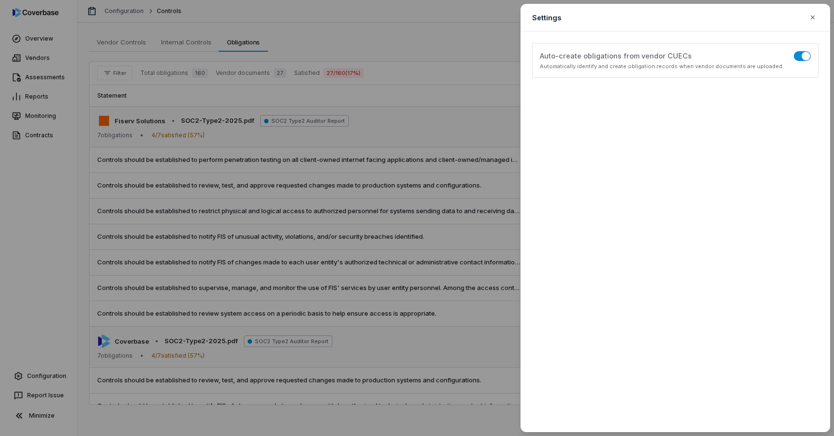
click at [395, 95] on div "Settings Configure obligations display and filtering options Auto-create obliga…" at bounding box center [417, 218] width 834 height 436
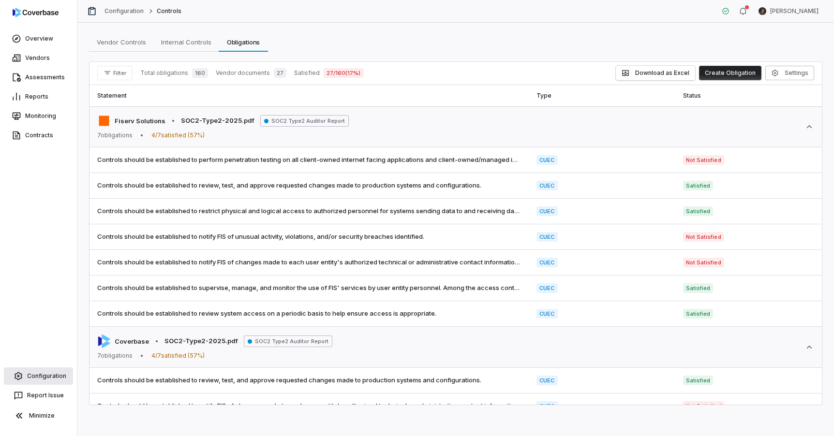
click at [31, 382] on link "Configuration" at bounding box center [38, 376] width 69 height 17
